Goal: Transaction & Acquisition: Download file/media

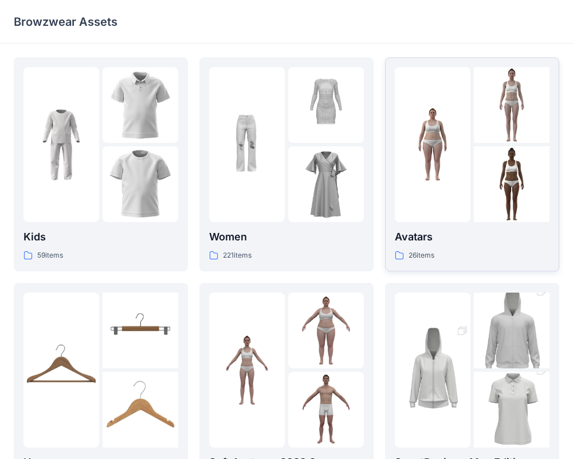
click at [465, 243] on p "Avatars" at bounding box center [472, 237] width 155 height 16
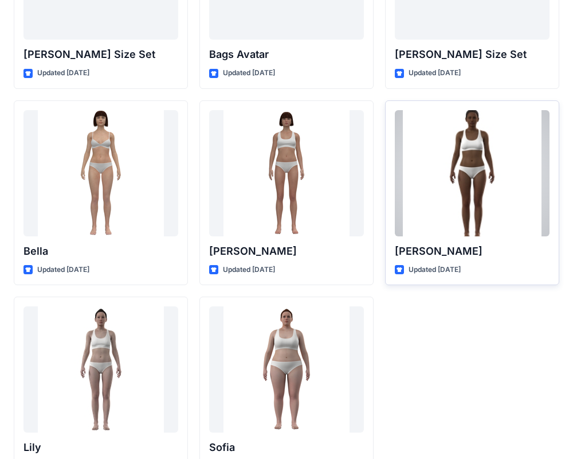
scroll to position [1368, 0]
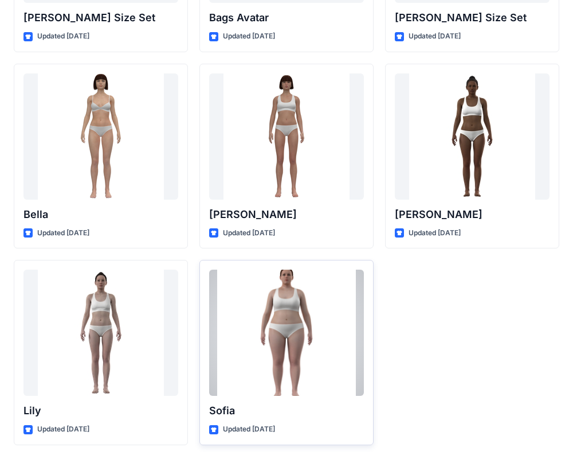
click at [306, 315] on div at bounding box center [286, 332] width 155 height 126
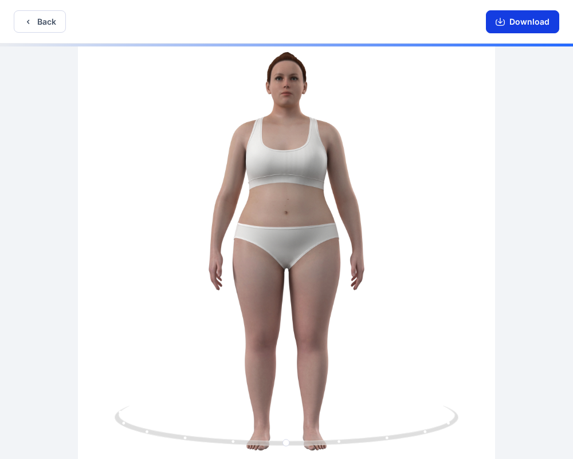
click at [506, 18] on button "Download" at bounding box center [522, 21] width 73 height 23
click at [526, 29] on button "Download" at bounding box center [522, 21] width 73 height 23
click at [519, 22] on button "Download" at bounding box center [522, 21] width 73 height 23
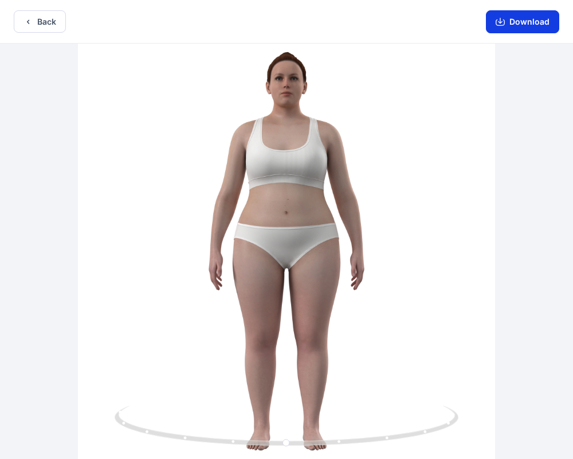
click at [519, 22] on button "Download" at bounding box center [522, 21] width 73 height 23
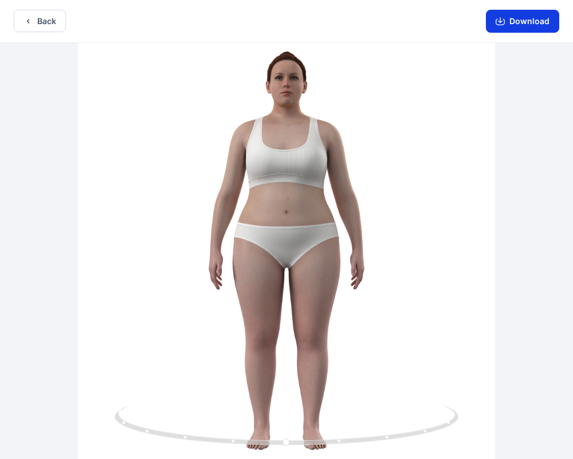
click at [519, 22] on button "Download" at bounding box center [522, 21] width 73 height 23
click at [519, 24] on button "Download" at bounding box center [522, 21] width 73 height 23
click at [519, 21] on button "Download" at bounding box center [522, 21] width 73 height 23
click at [519, 22] on button "Download" at bounding box center [522, 21] width 73 height 23
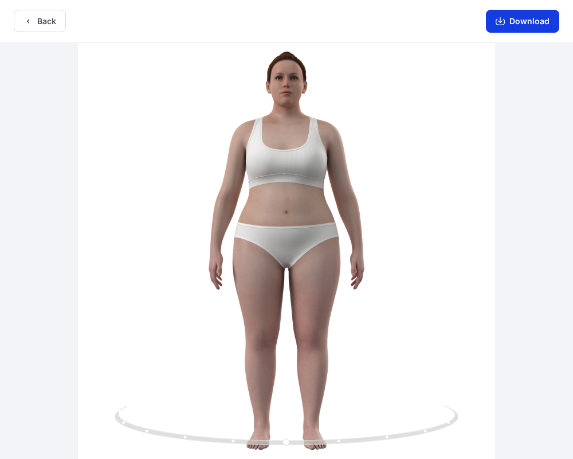
click at [519, 22] on button "Download" at bounding box center [522, 21] width 73 height 23
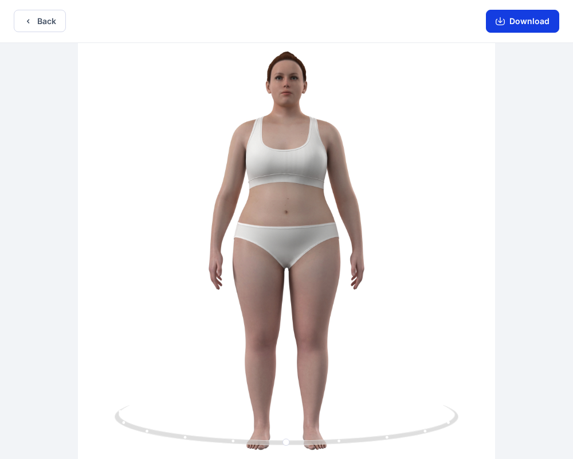
click at [519, 22] on button "Download" at bounding box center [522, 21] width 73 height 23
click at [519, 24] on button "Download" at bounding box center [522, 21] width 73 height 23
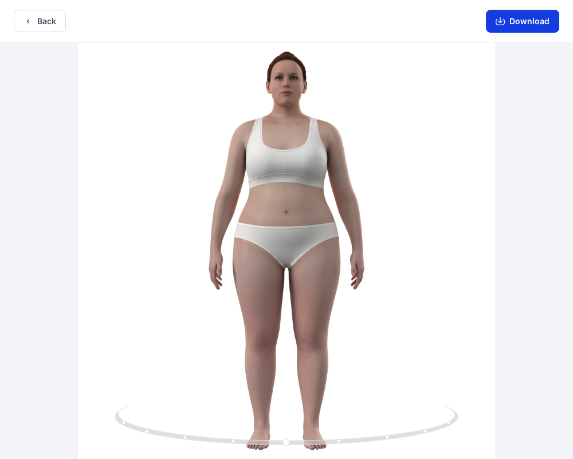
click at [515, 19] on button "Download" at bounding box center [522, 21] width 73 height 23
click at [26, 17] on icon "button" at bounding box center [28, 21] width 9 height 9
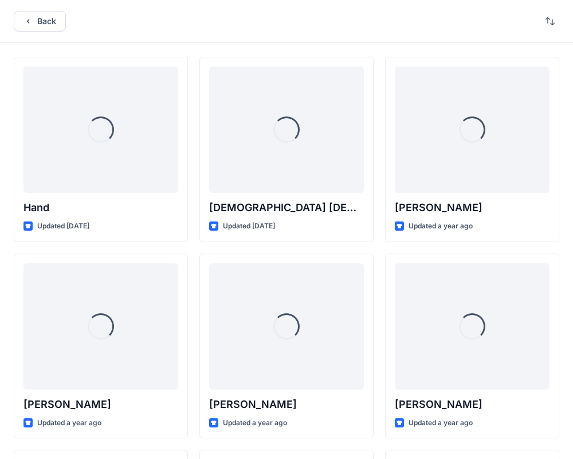
scroll to position [1368, 0]
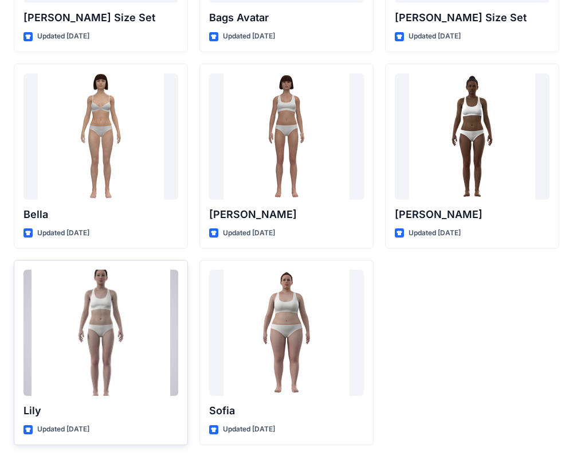
click at [132, 385] on div at bounding box center [101, 332] width 155 height 126
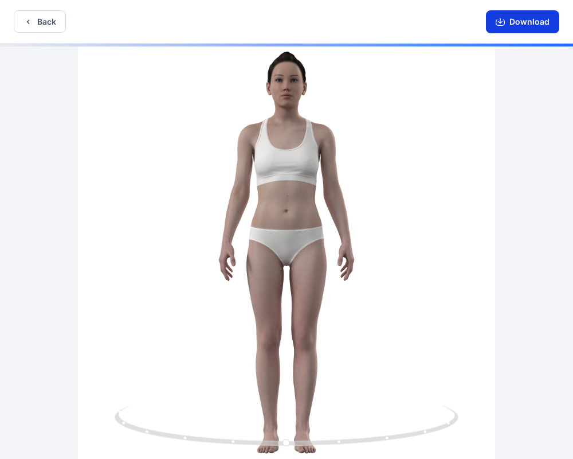
click at [506, 19] on button "Download" at bounding box center [522, 21] width 73 height 23
click at [19, 20] on button "Back" at bounding box center [40, 21] width 52 height 22
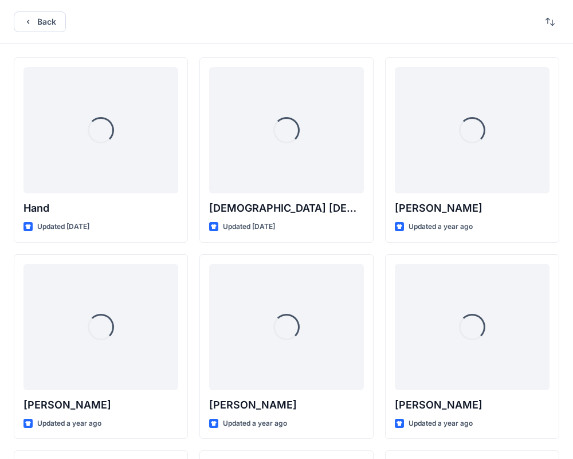
scroll to position [1368, 0]
